Goal: Task Accomplishment & Management: Manage account settings

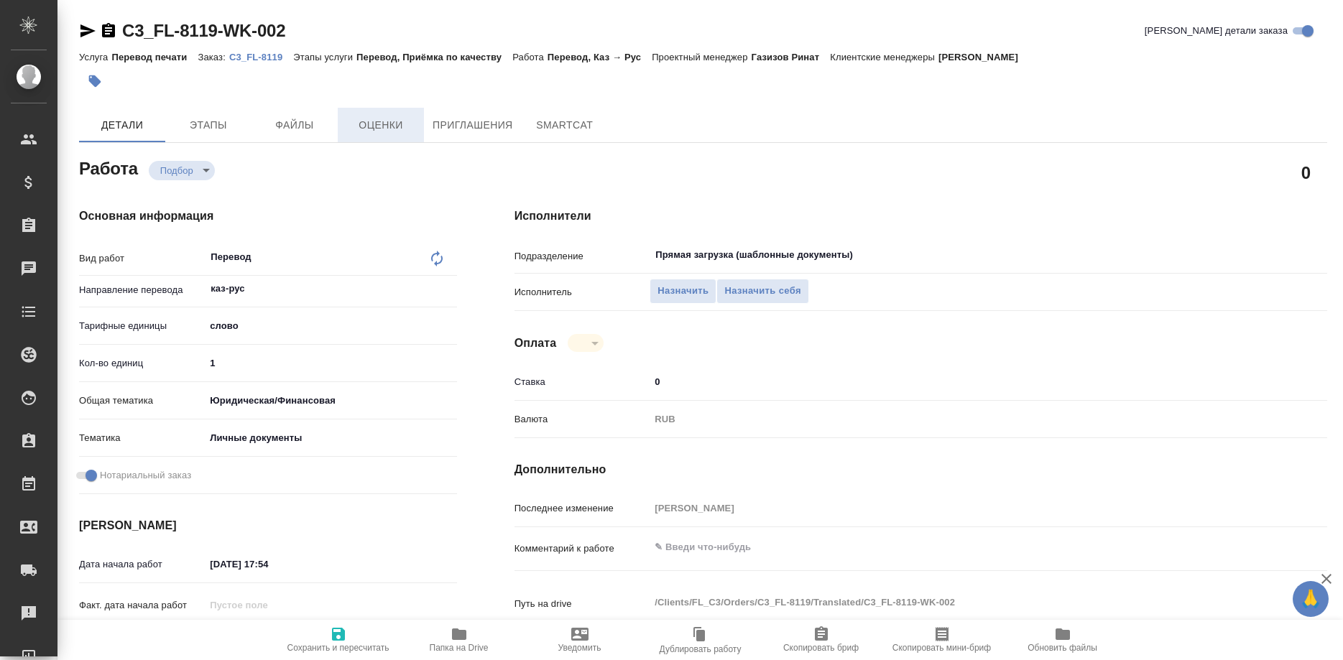
type textarea "x"
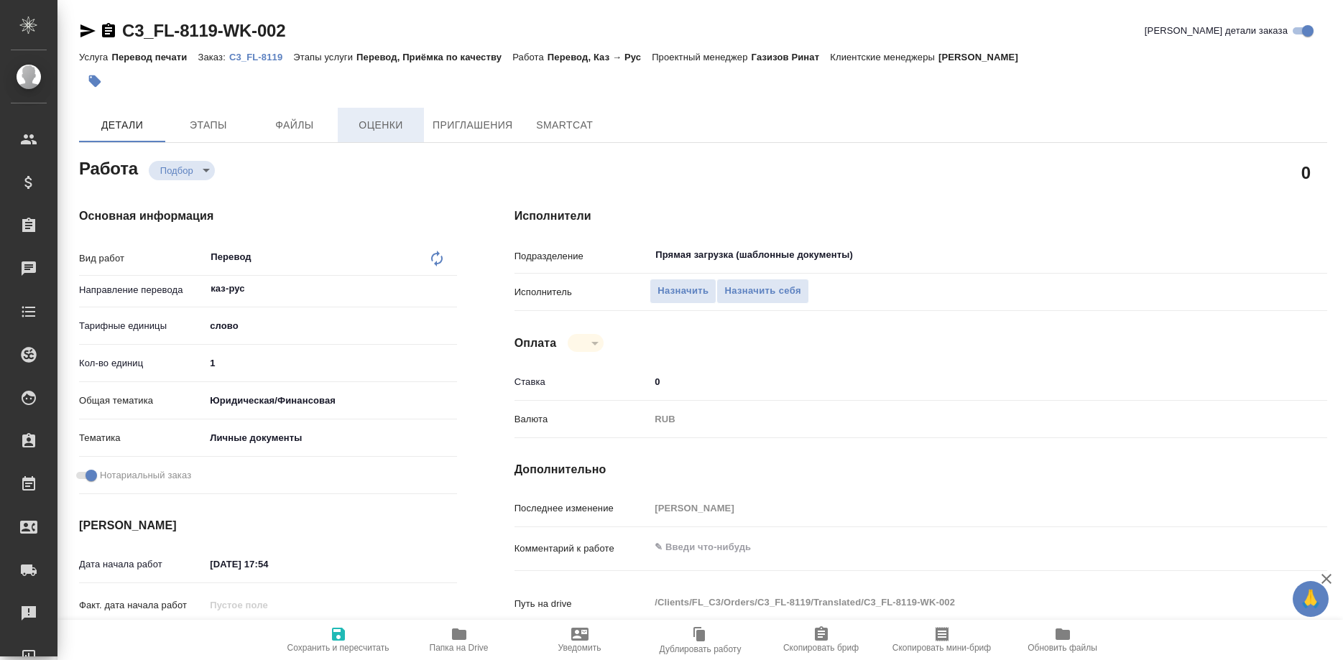
type textarea "x"
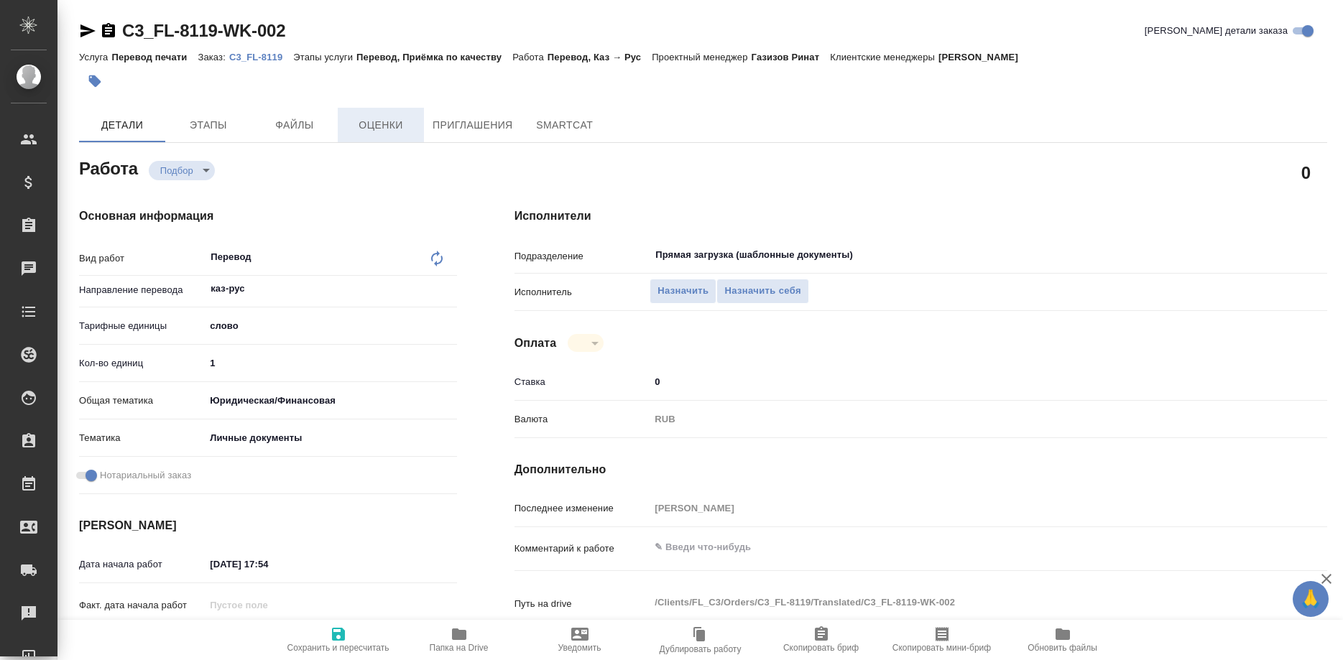
type textarea "x"
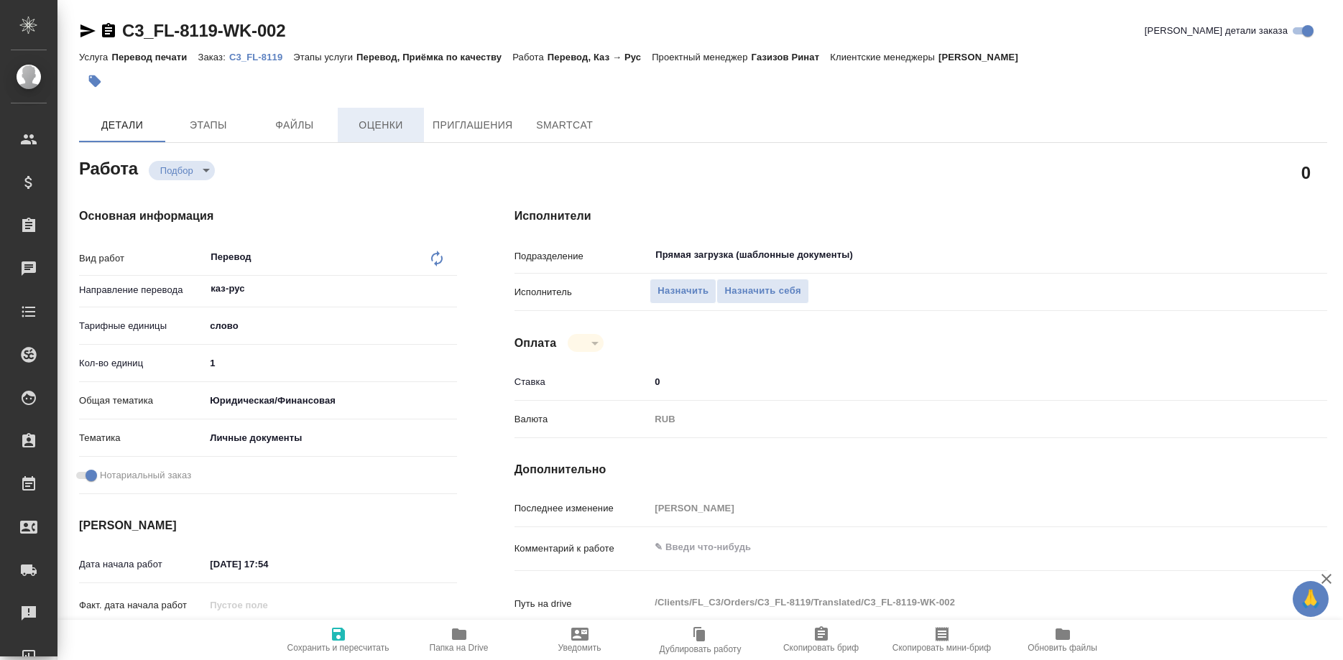
type textarea "x"
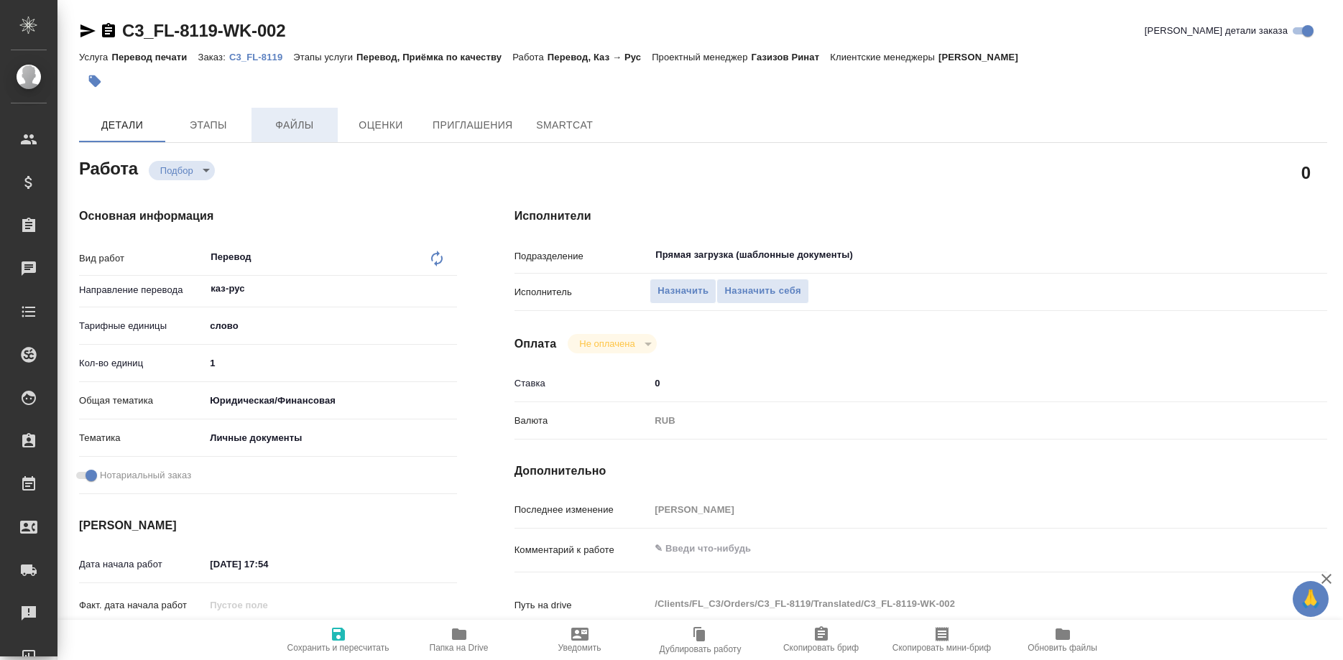
type textarea "x"
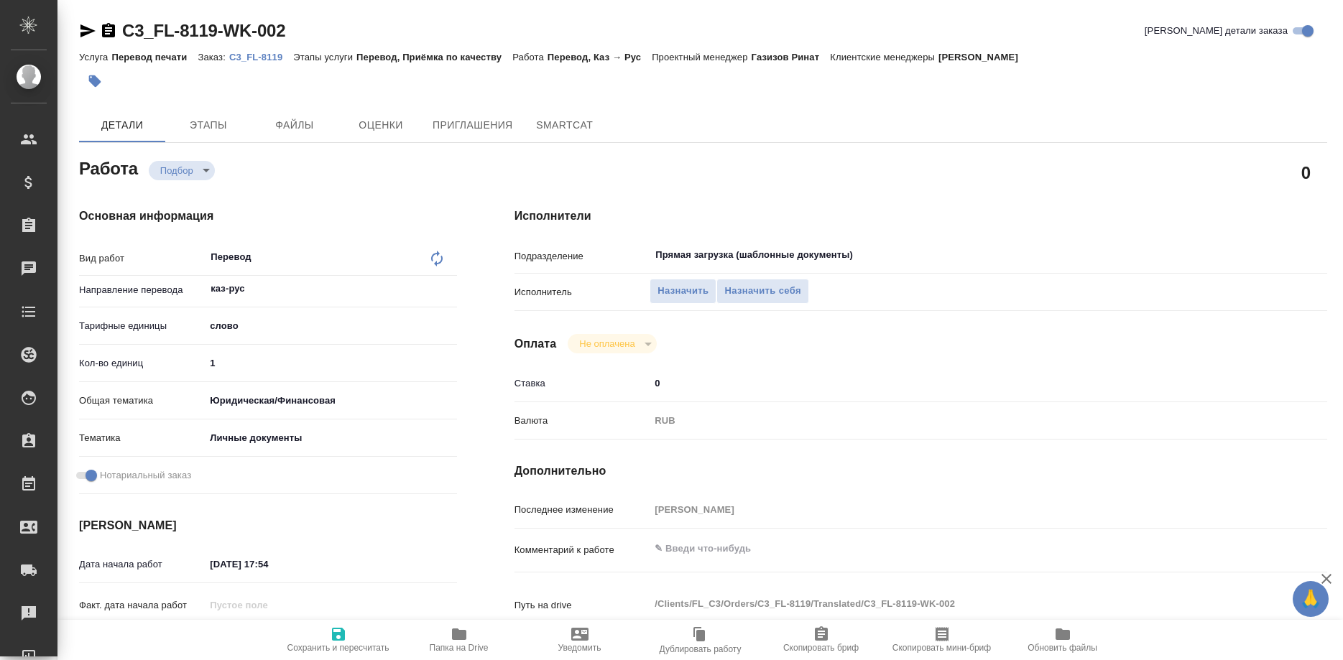
type textarea "x"
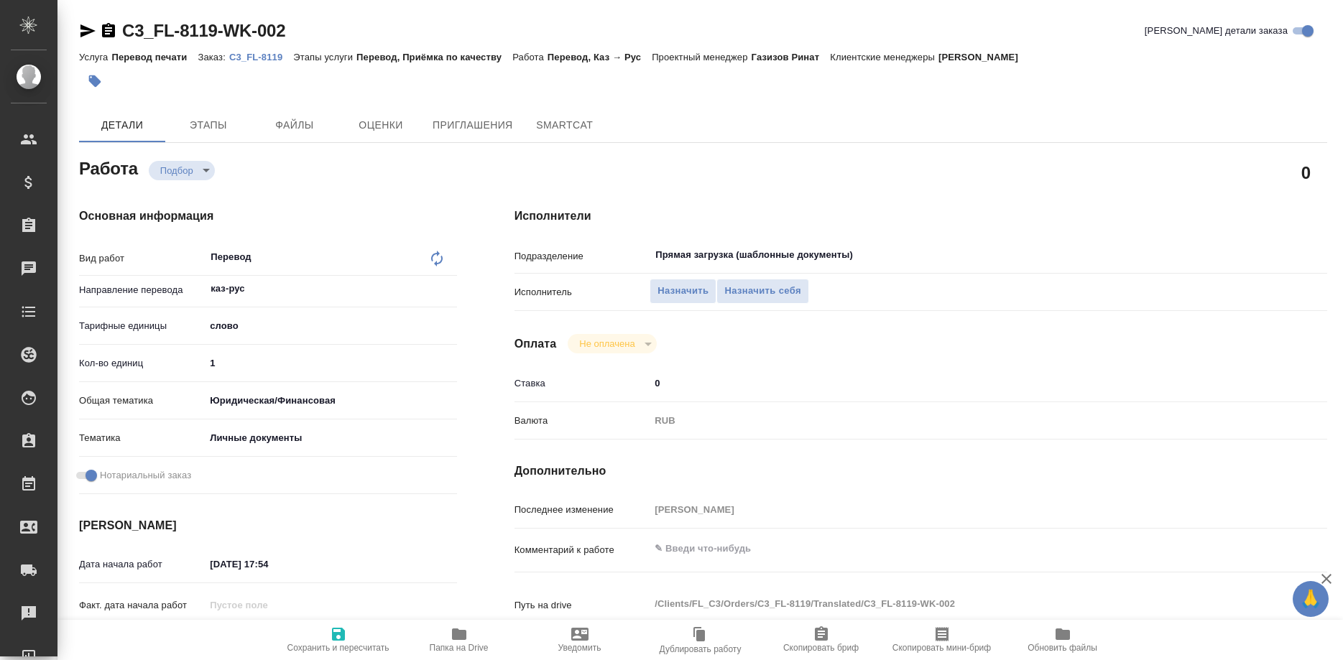
type textarea "x"
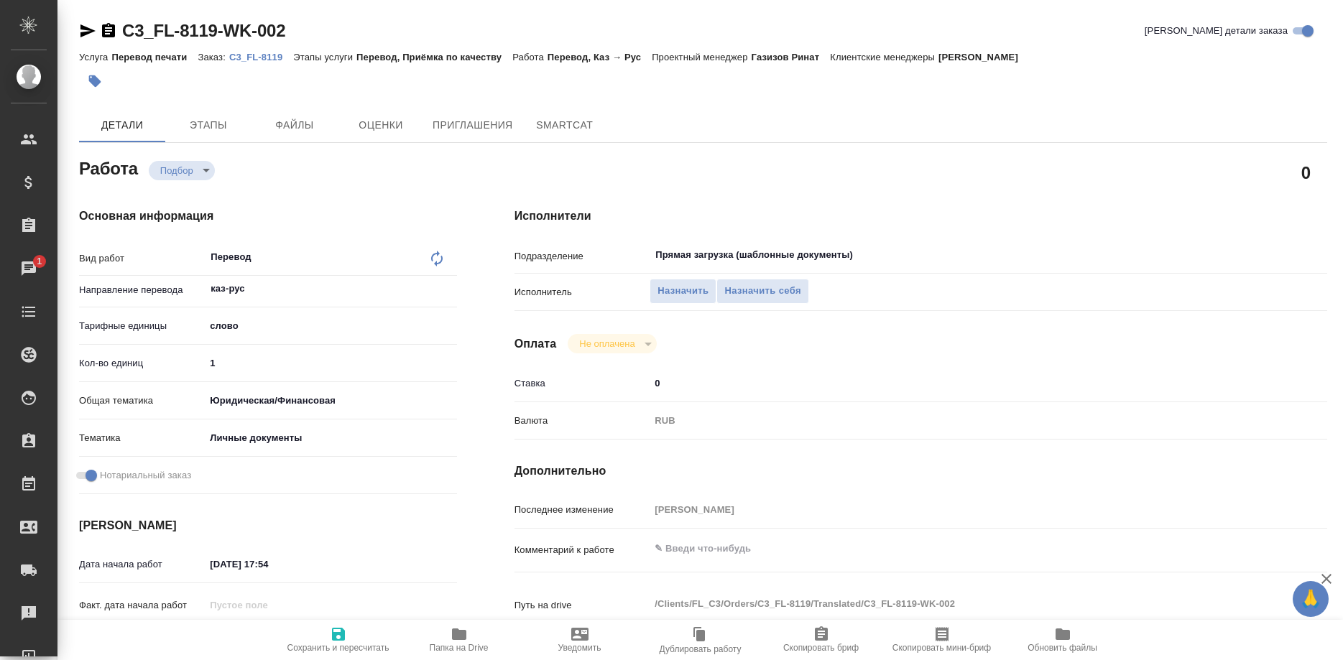
click at [261, 57] on p "C3_FL-8119" at bounding box center [261, 57] width 64 height 11
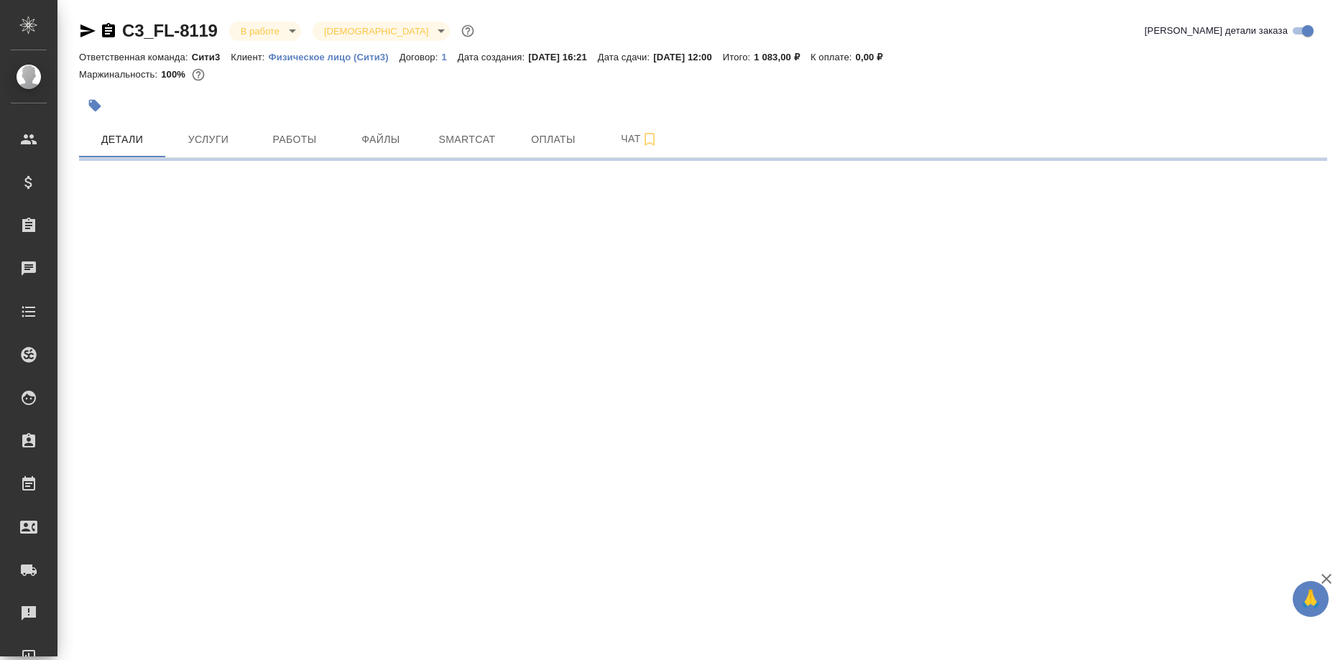
select select "RU"
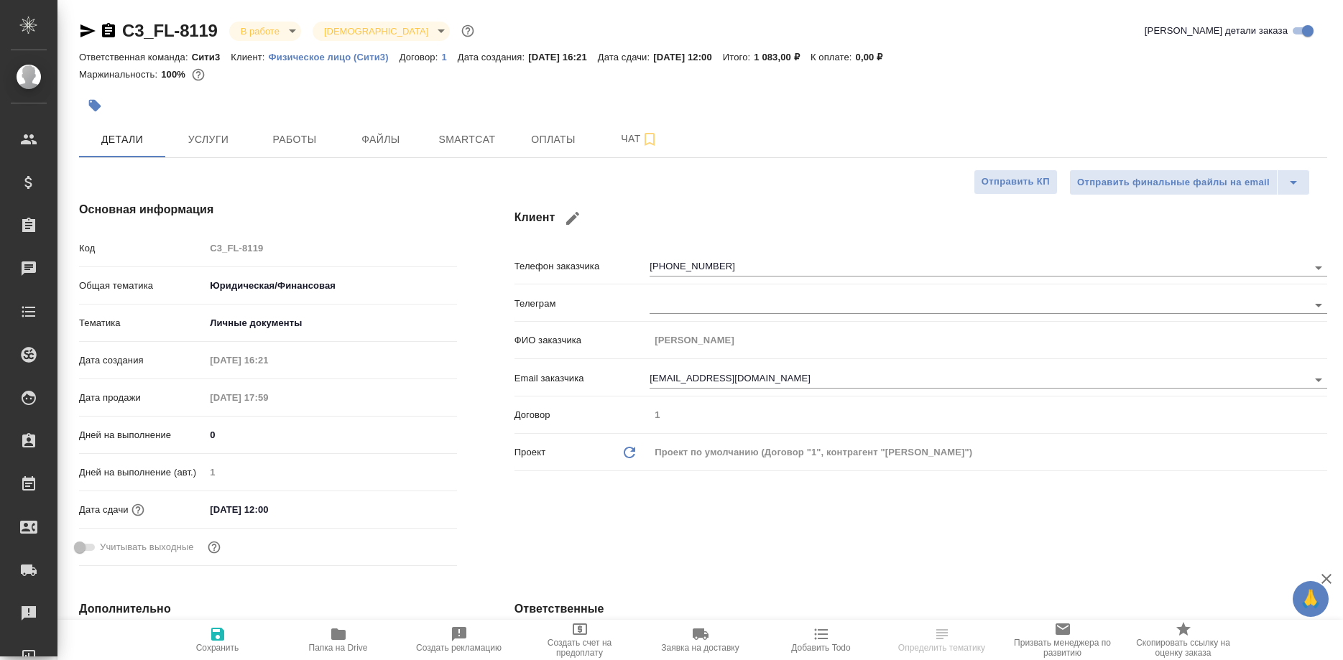
type textarea "x"
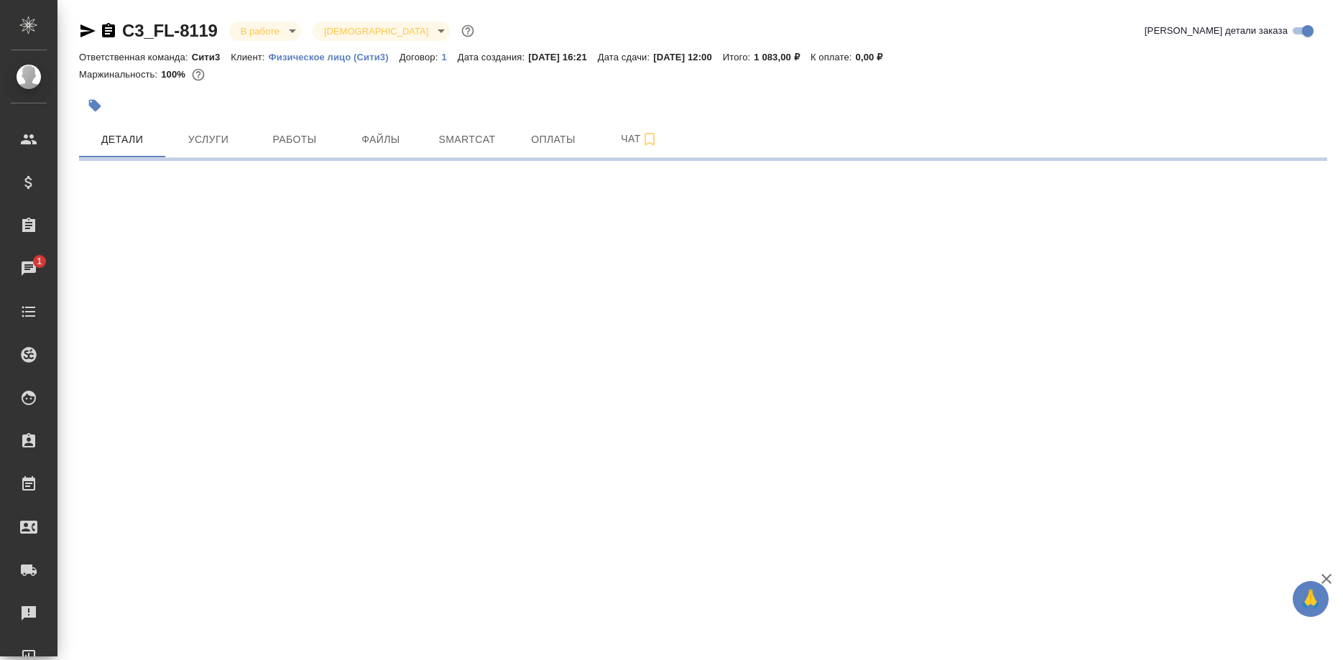
select select "RU"
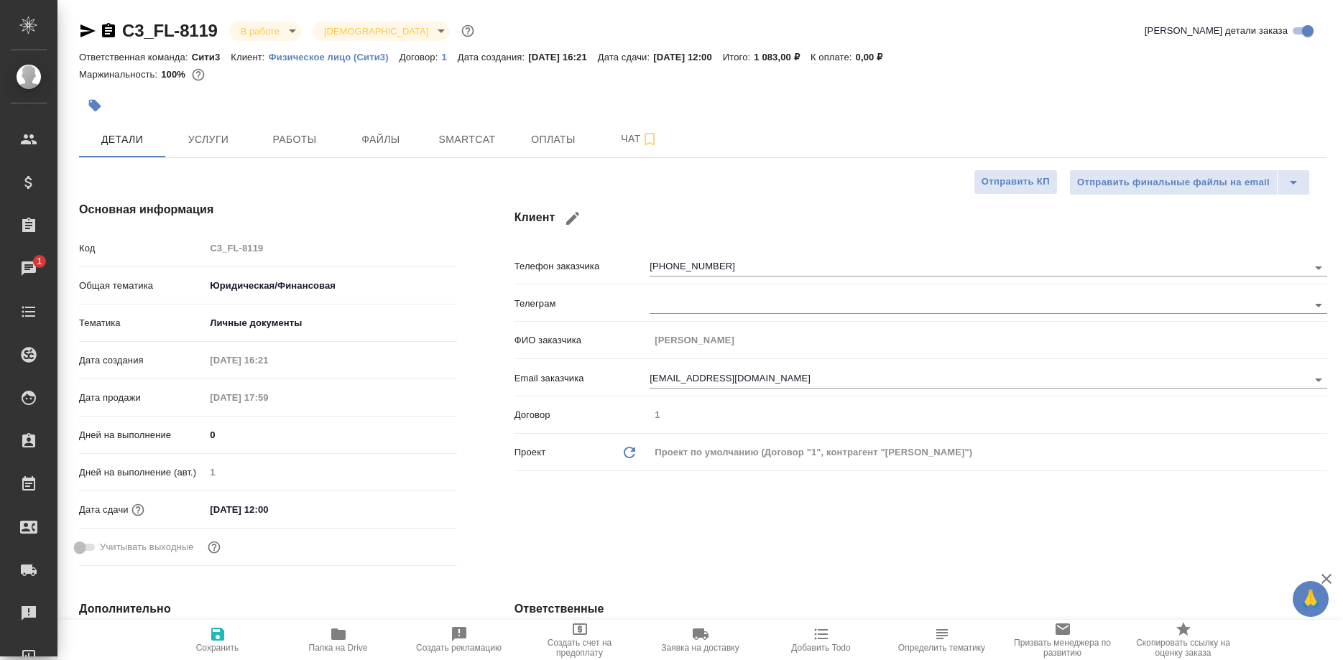
type textarea "x"
click at [1271, 228] on h4 "Клиент" at bounding box center [920, 218] width 813 height 34
click at [325, 643] on span "Папка на Drive" at bounding box center [338, 648] width 59 height 10
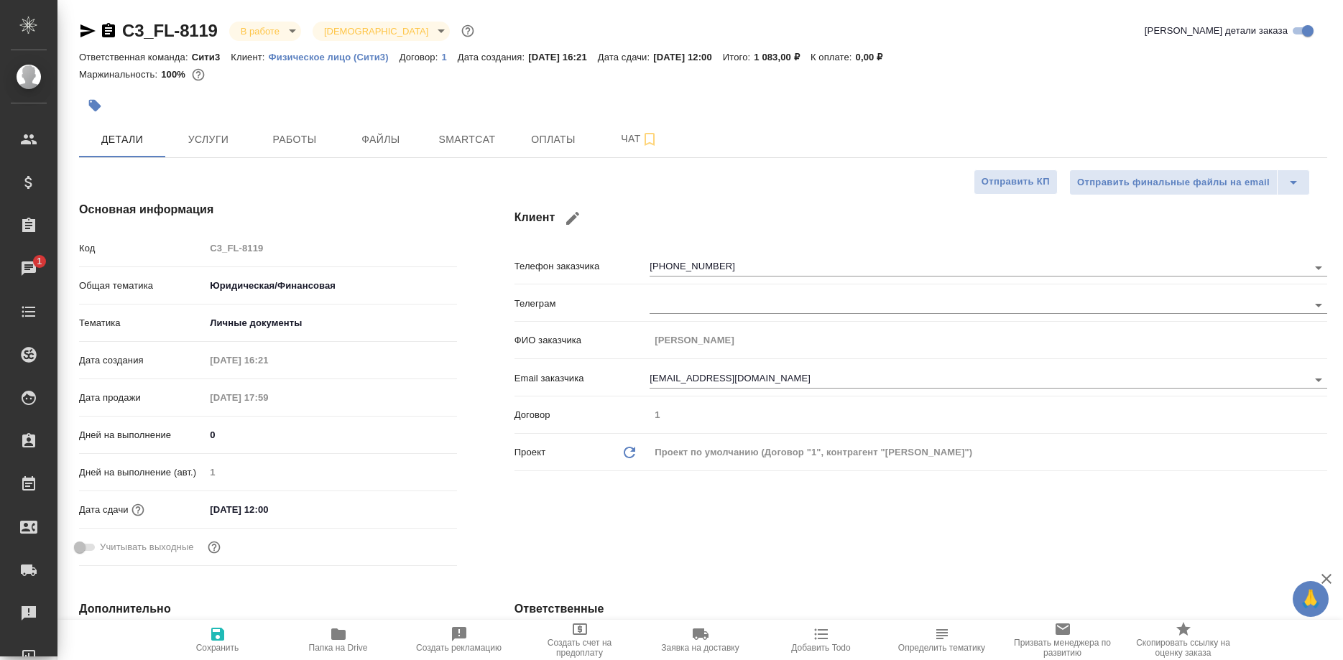
type textarea "x"
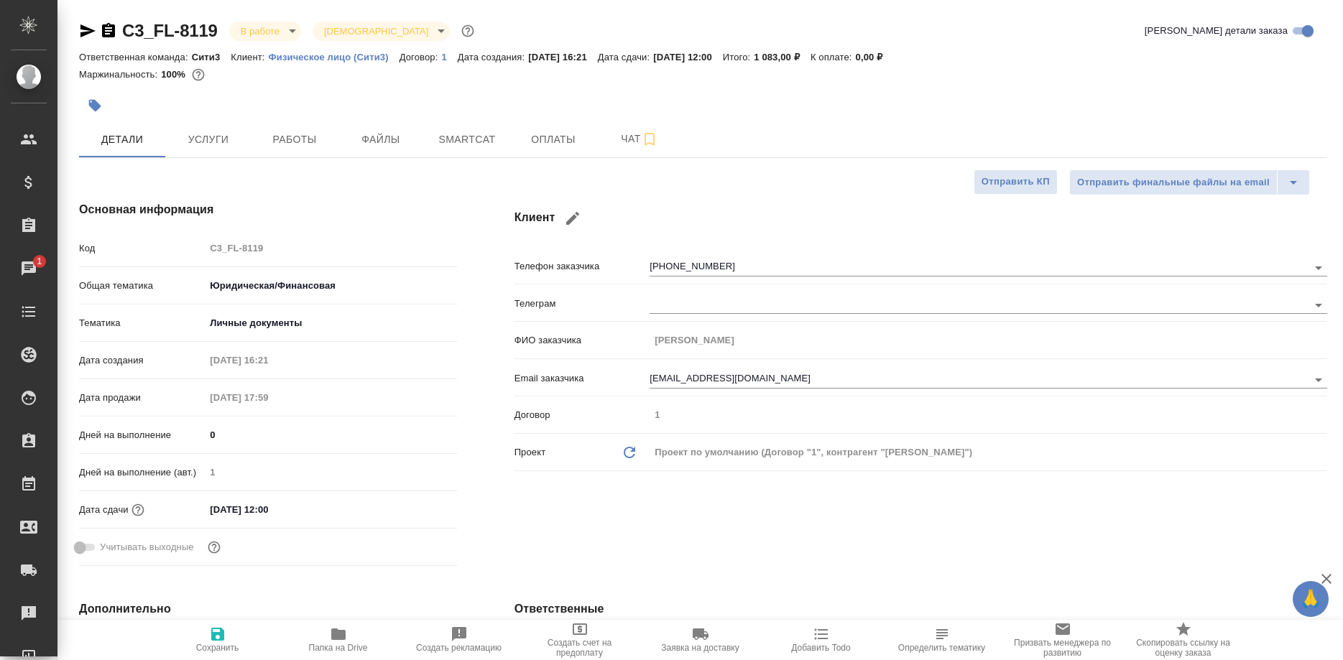
type textarea "x"
click at [306, 142] on span "Работы" at bounding box center [294, 140] width 69 height 18
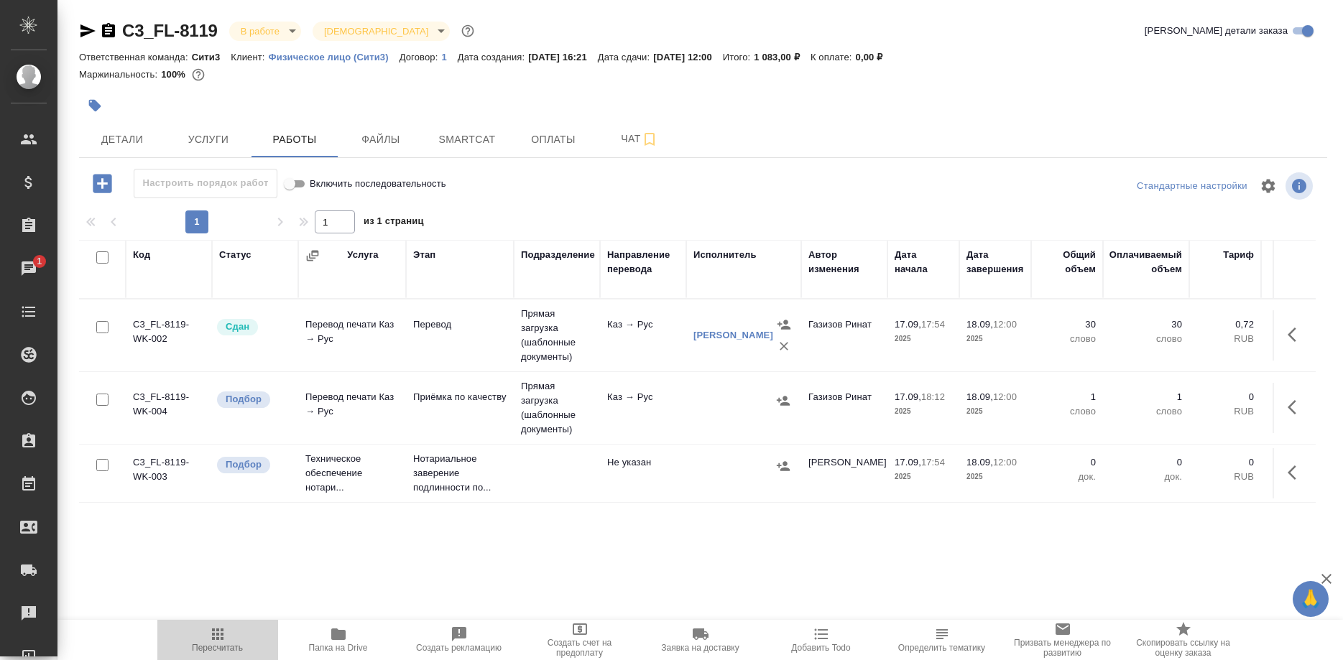
click at [215, 647] on span "Пересчитать" at bounding box center [217, 648] width 51 height 10
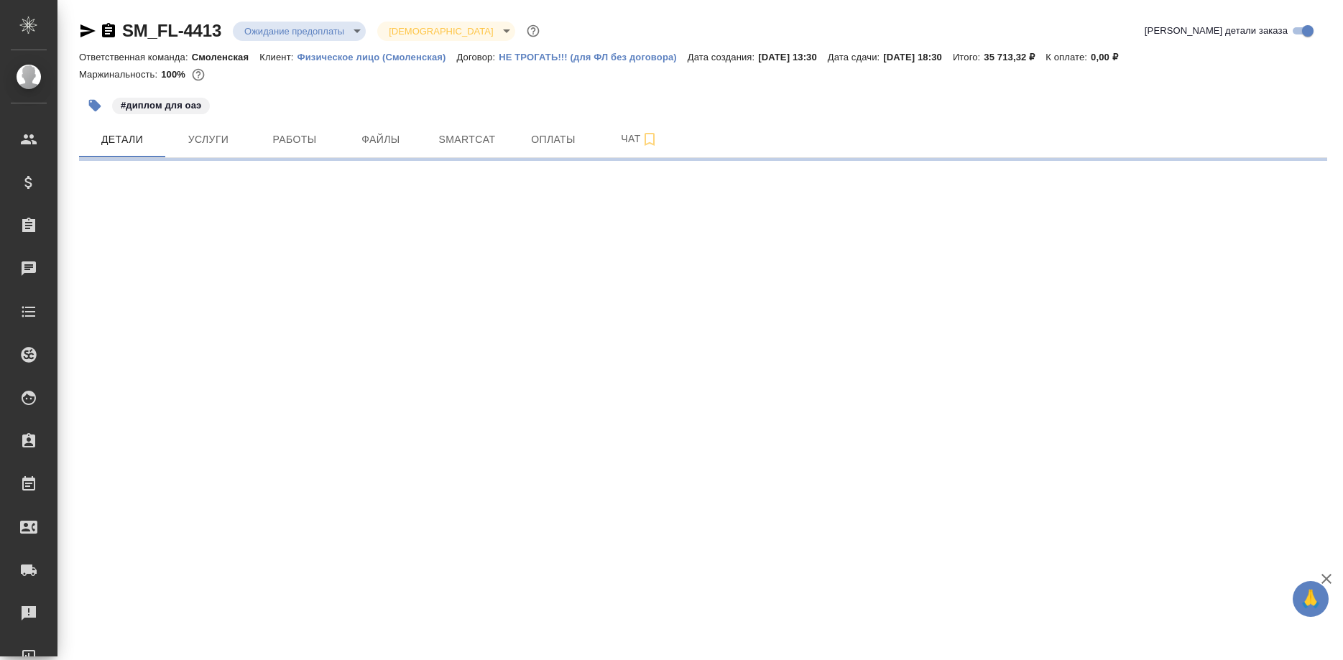
select select "RU"
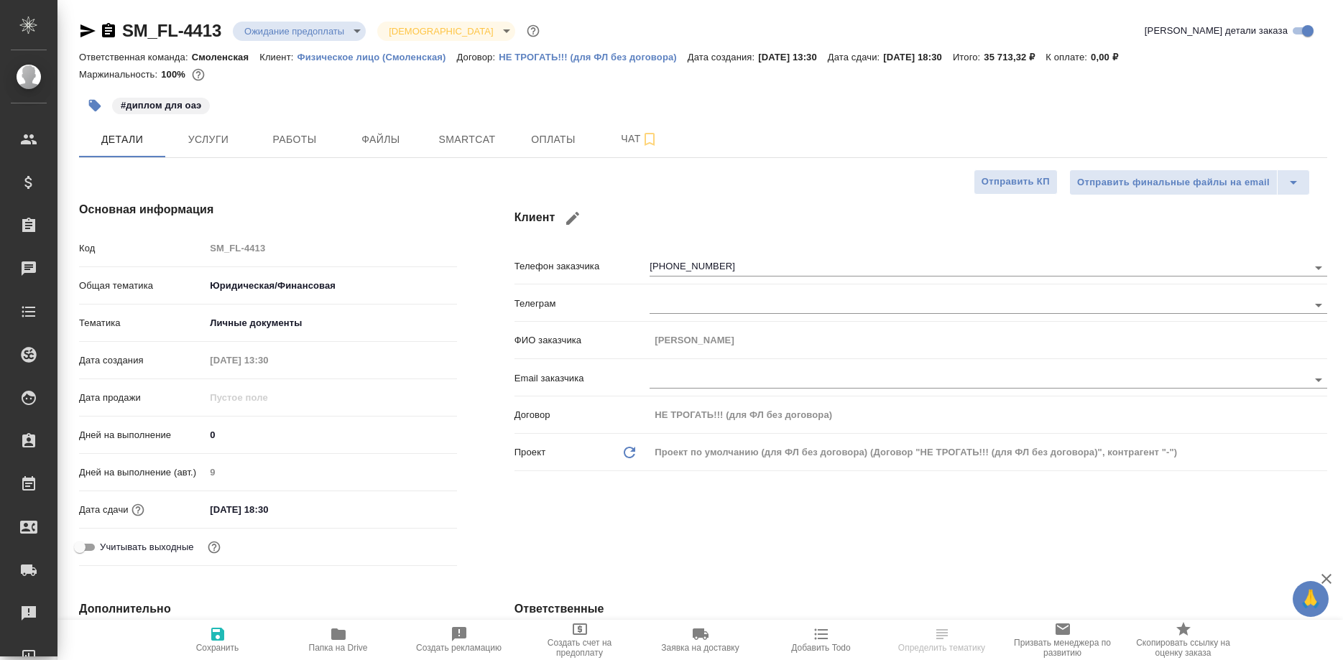
type textarea "x"
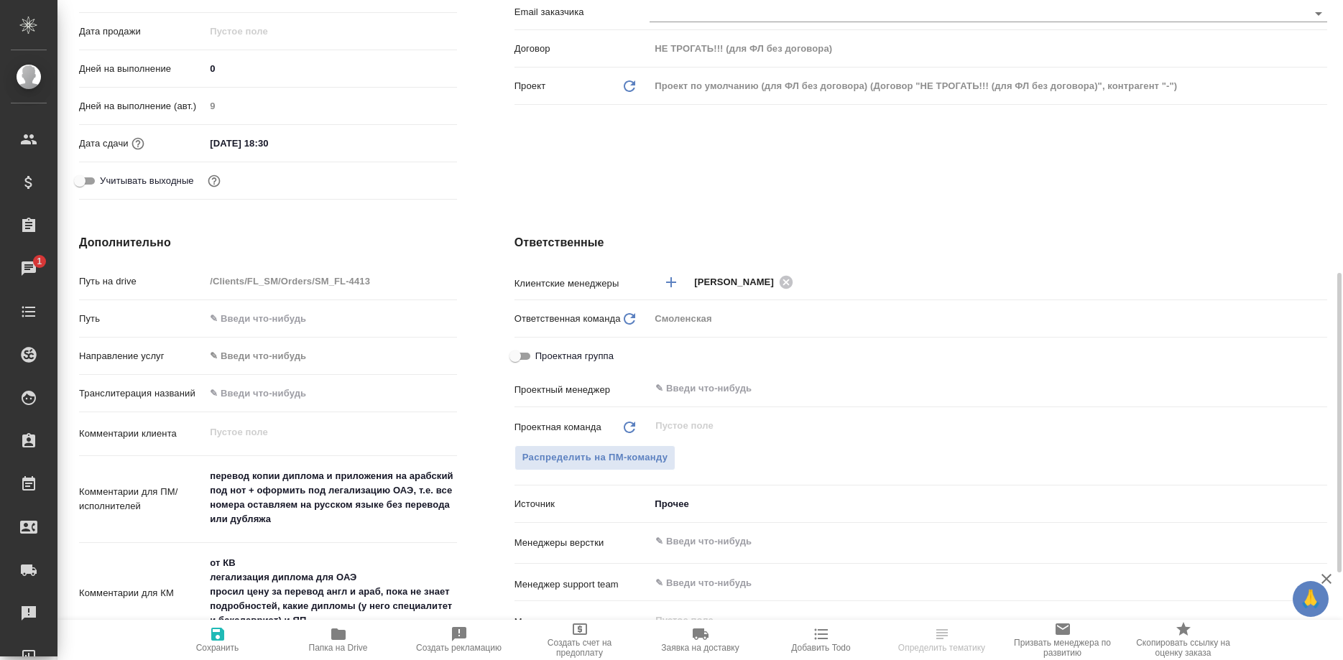
scroll to position [440, 0]
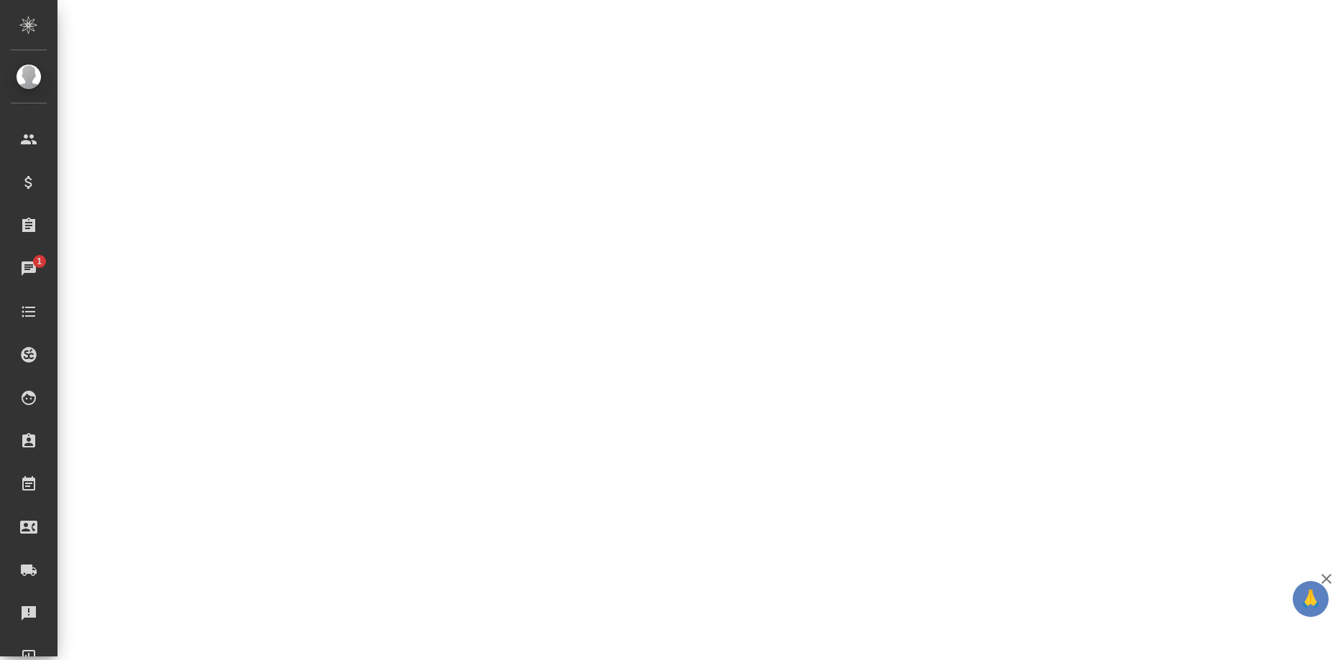
select select "RU"
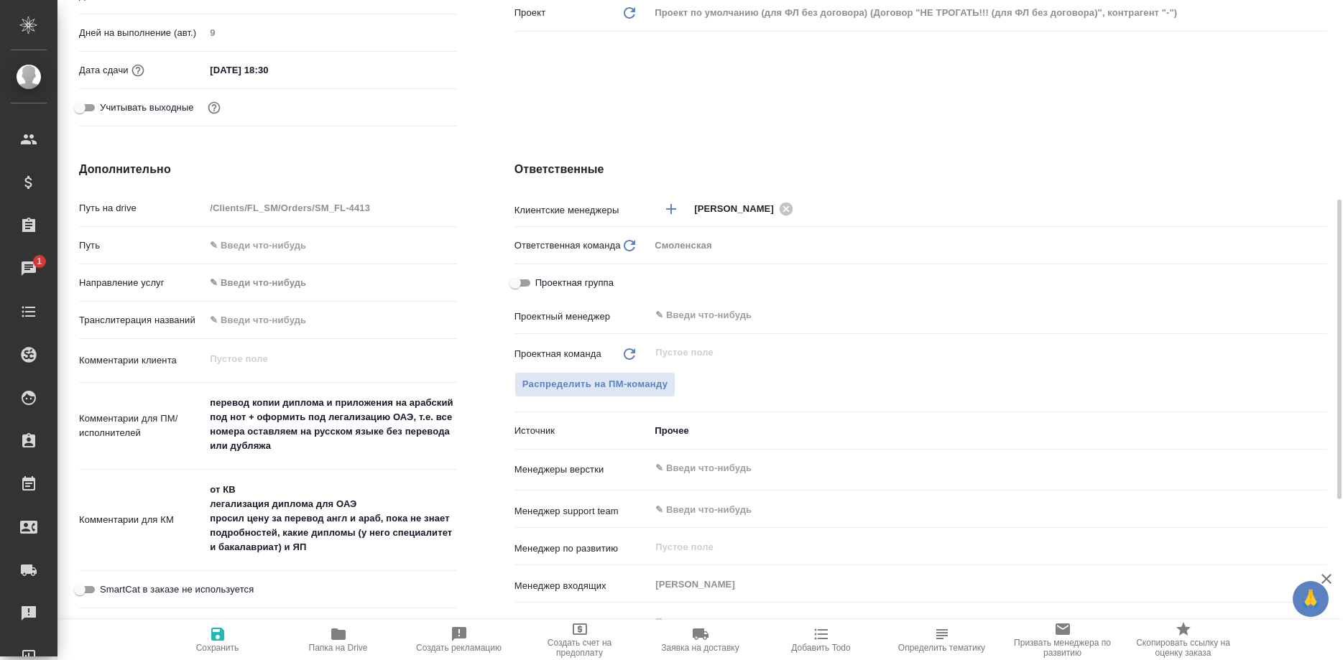
type textarea "x"
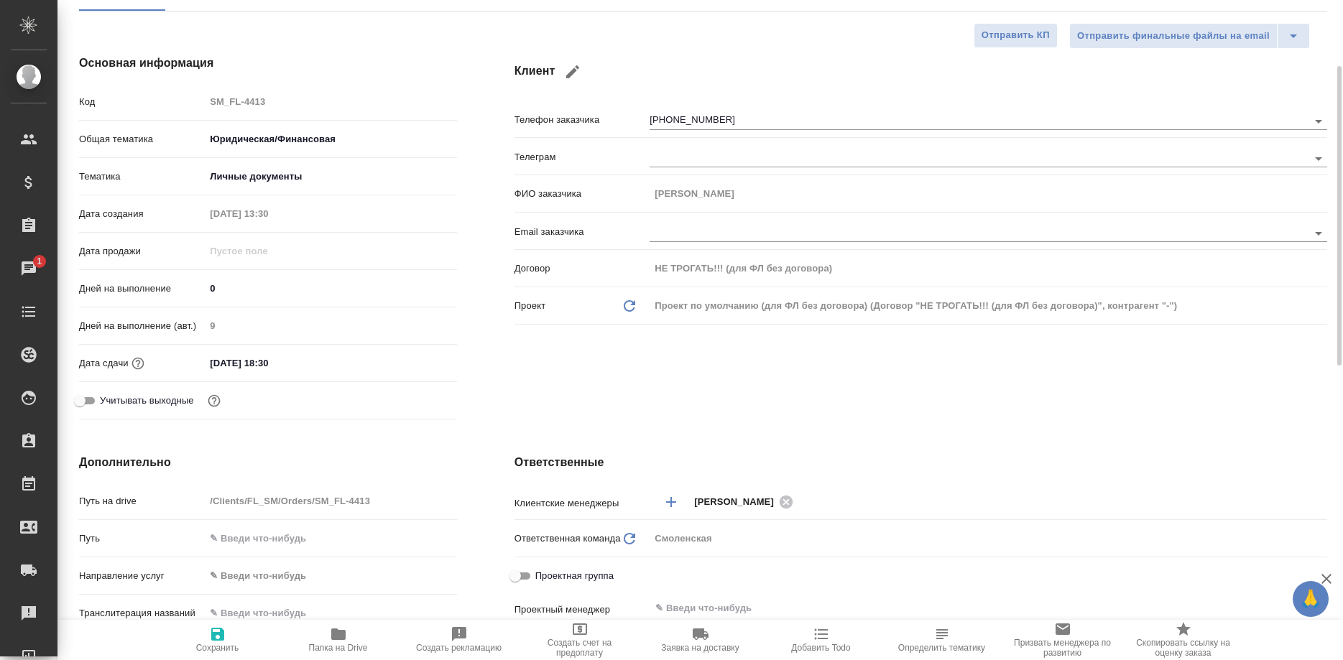
scroll to position [0, 0]
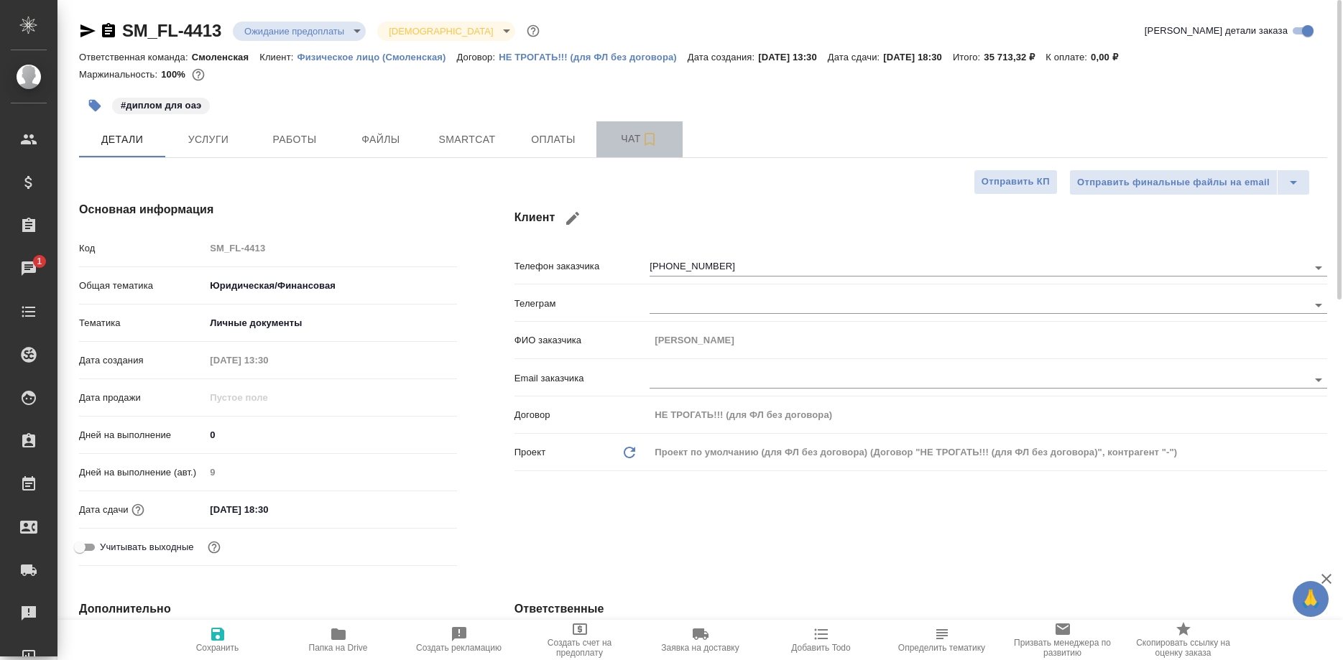
click at [614, 137] on span "Чат" at bounding box center [639, 139] width 69 height 18
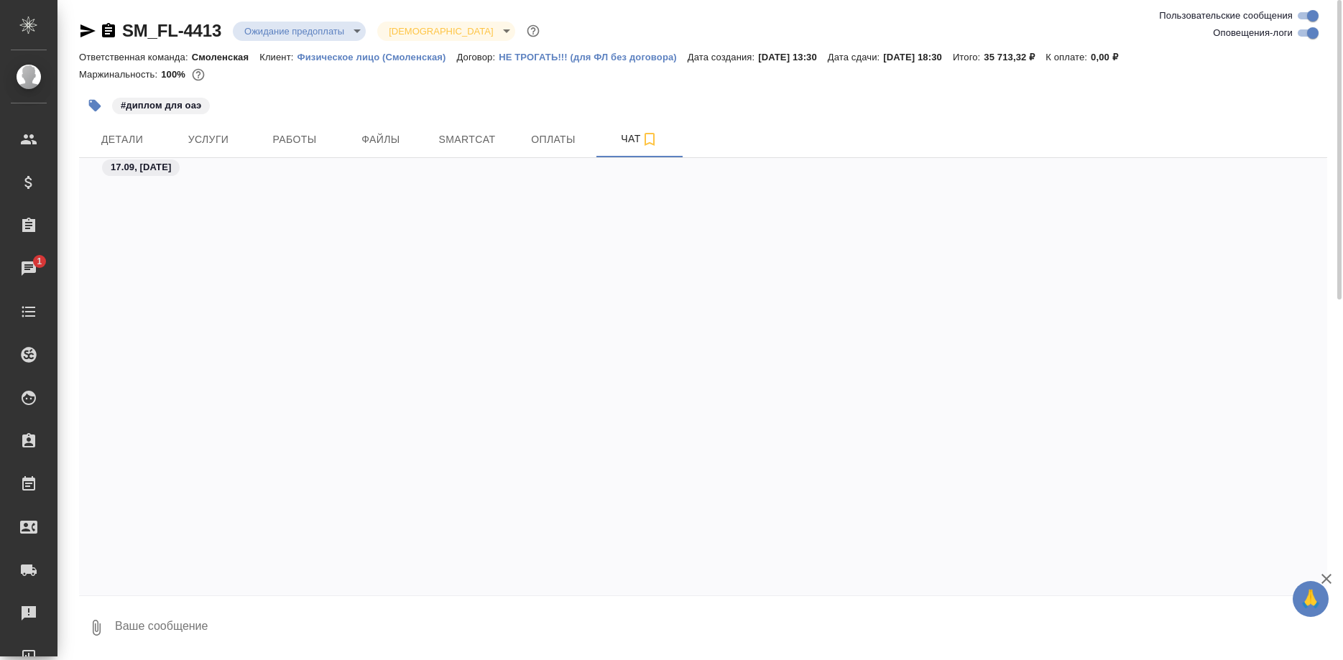
scroll to position [1280, 0]
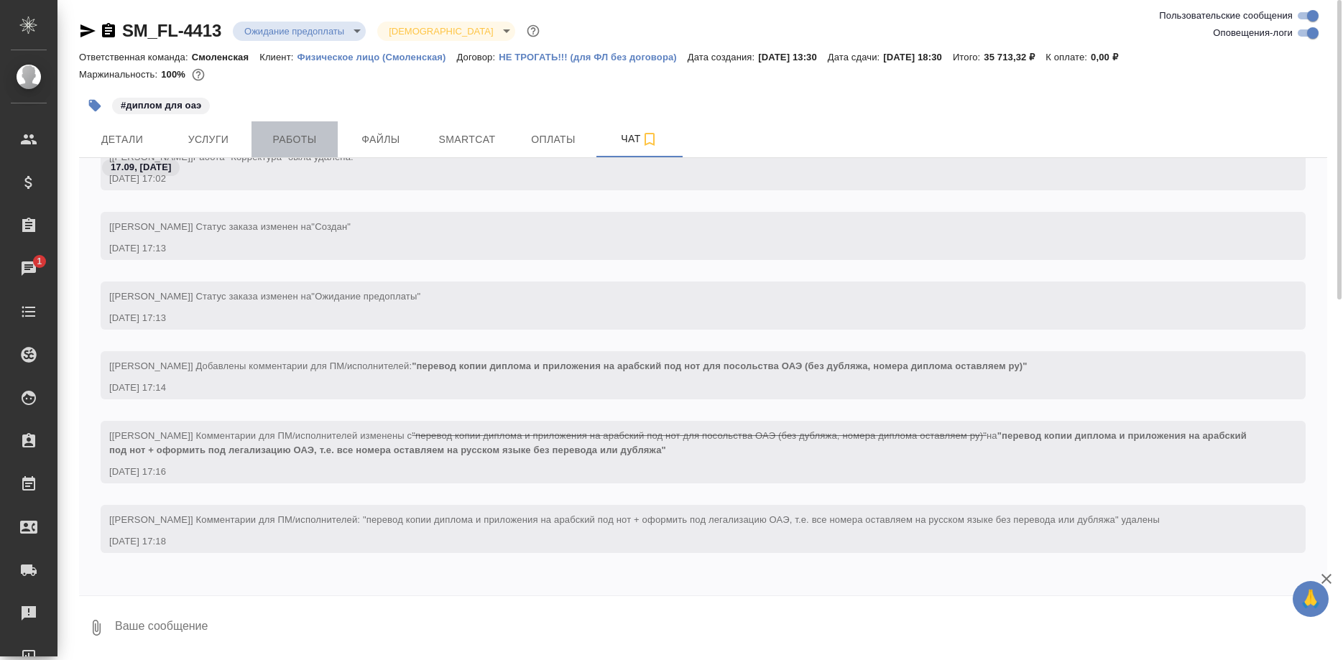
click at [281, 147] on span "Работы" at bounding box center [294, 140] width 69 height 18
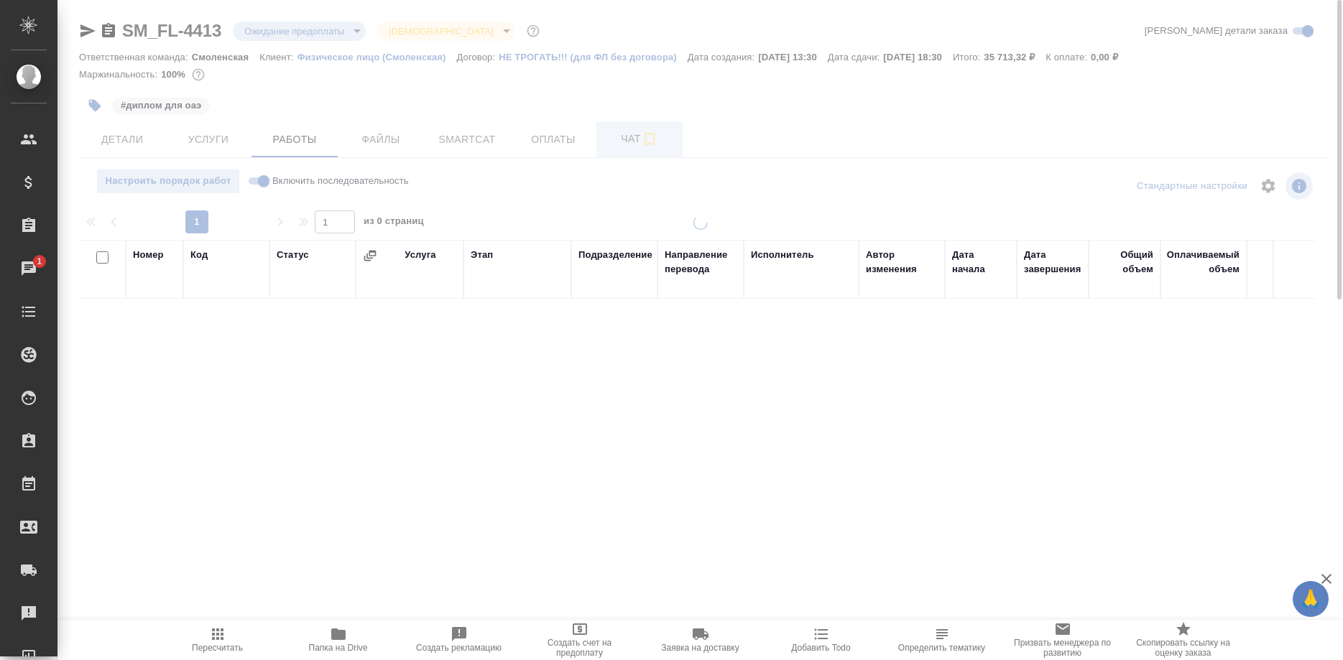
click at [615, 137] on span "Чат" at bounding box center [639, 139] width 69 height 18
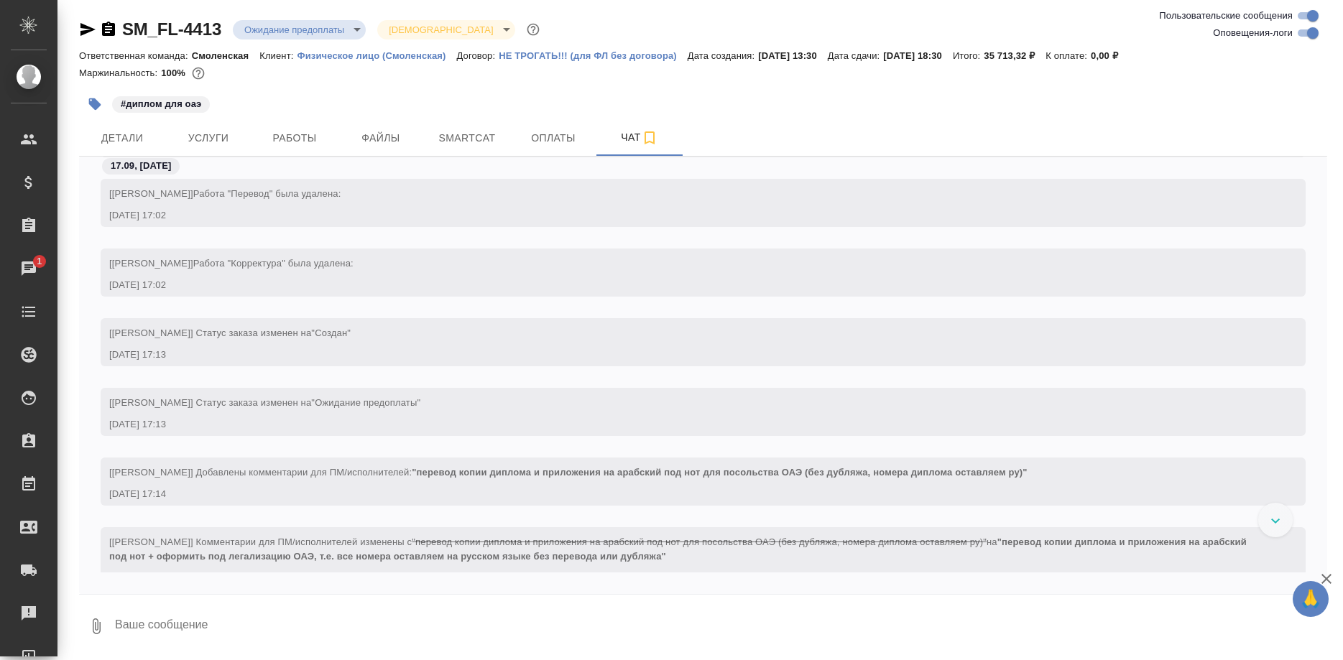
scroll to position [1280, 0]
